Goal: Information Seeking & Learning: Learn about a topic

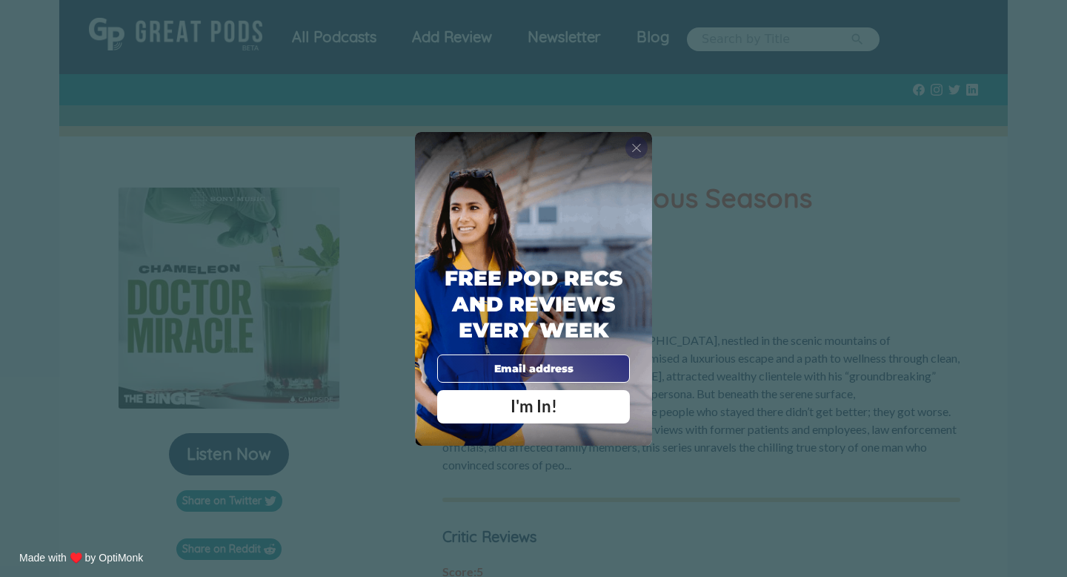
click at [637, 150] on span "X" at bounding box center [637, 147] width 10 height 15
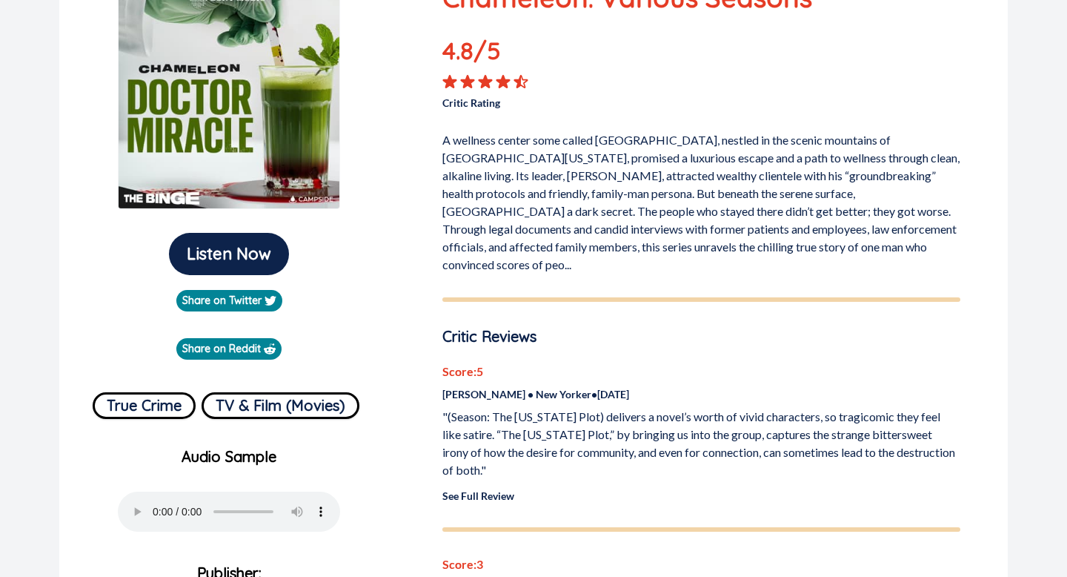
scroll to position [271, 0]
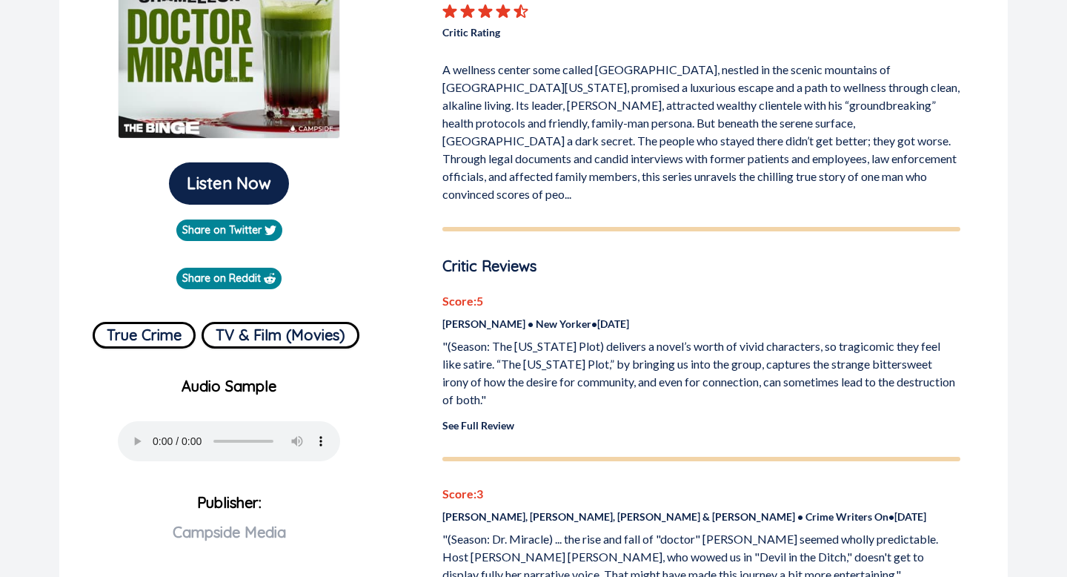
click at [474, 419] on link "See Full Review" at bounding box center [479, 425] width 72 height 13
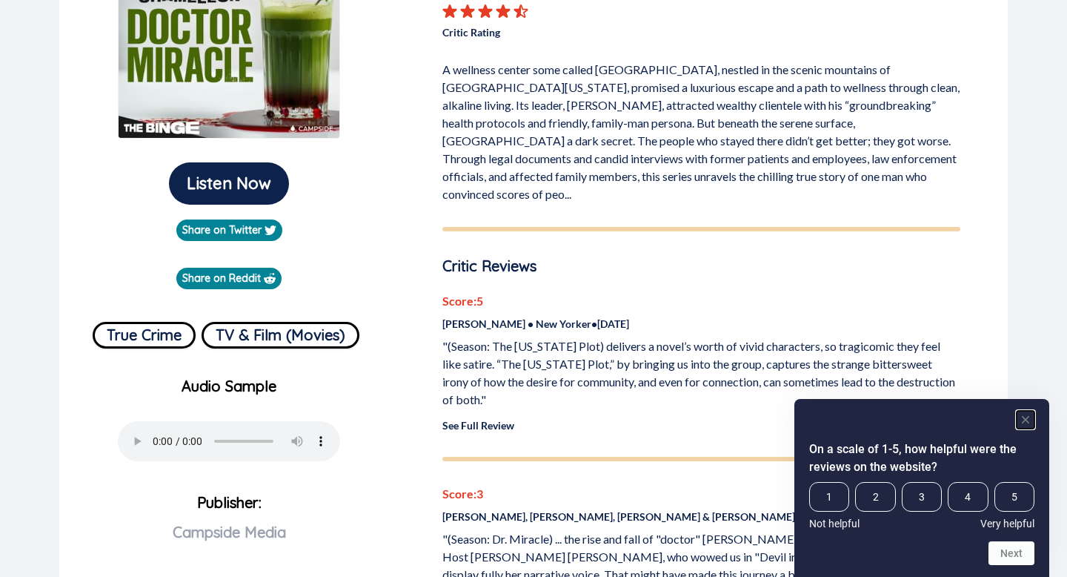
click at [1027, 420] on icon "Hide survey" at bounding box center [1025, 419] width 7 height 7
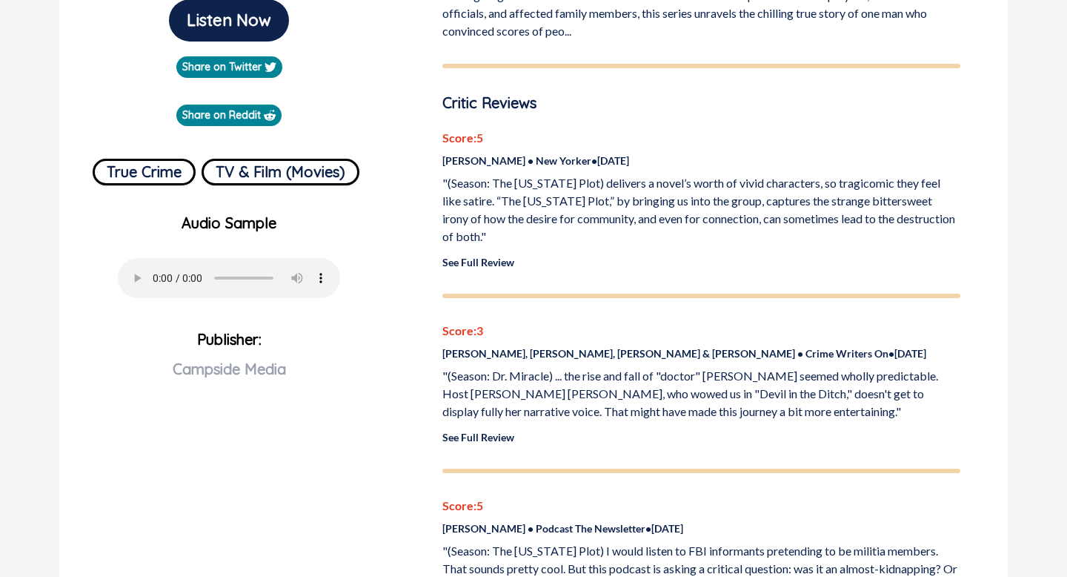
scroll to position [442, 0]
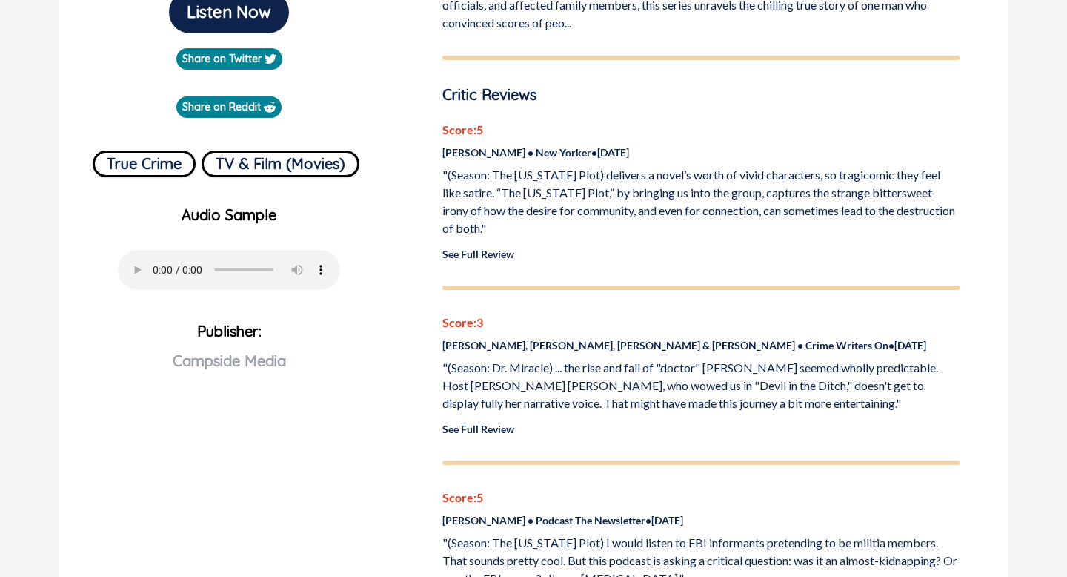
click at [488, 248] on link "See Full Review" at bounding box center [479, 254] width 72 height 13
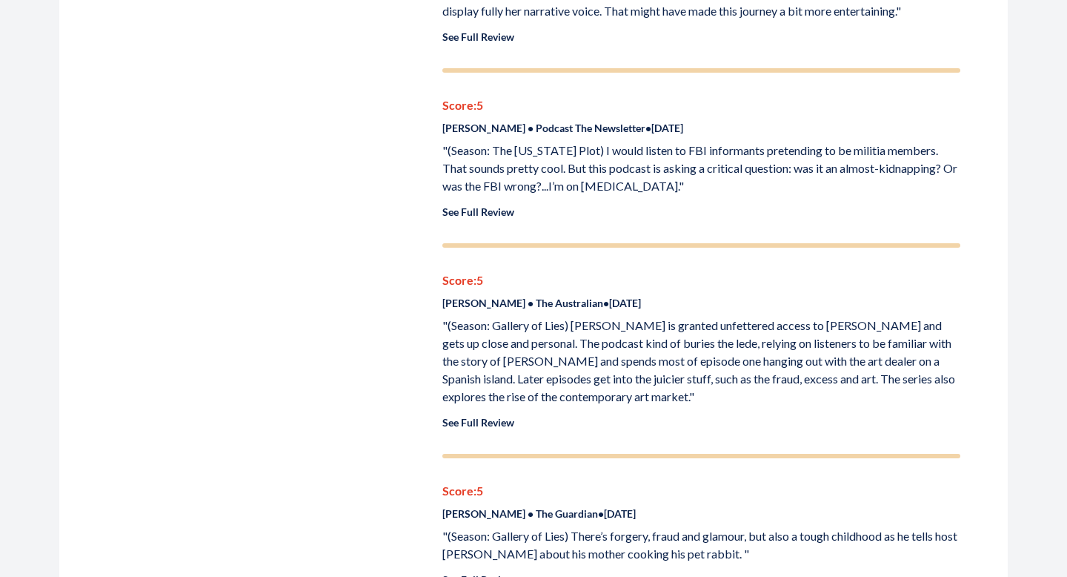
scroll to position [837, 0]
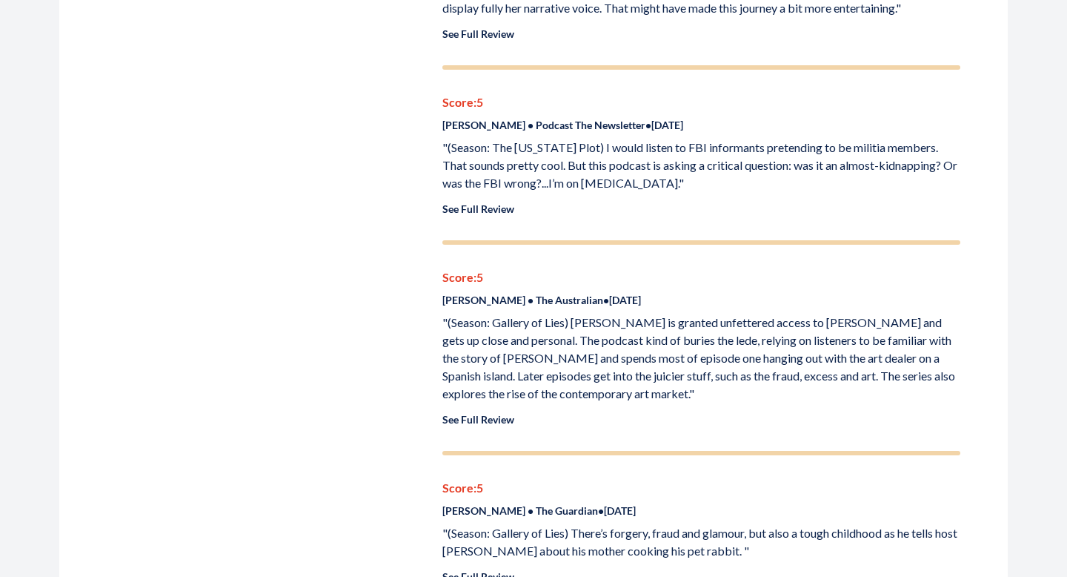
click at [476, 202] on link "See Full Review" at bounding box center [479, 208] width 72 height 13
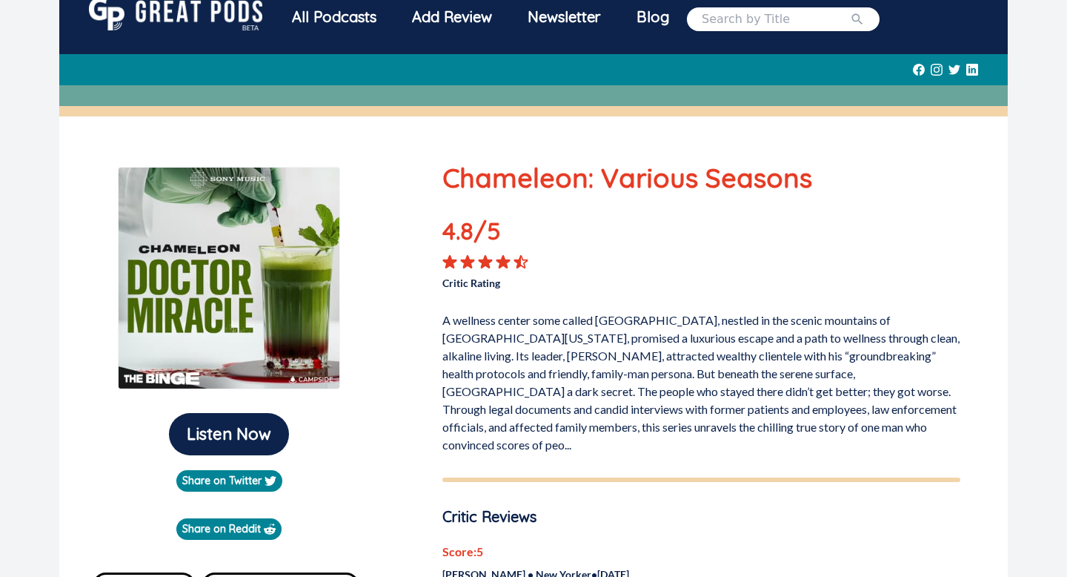
scroll to position [0, 0]
